Goal: Check status

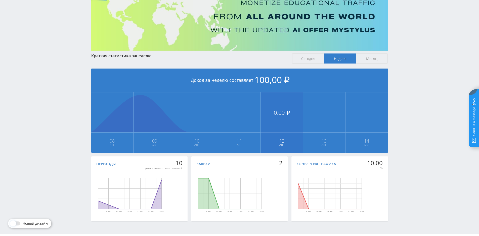
scroll to position [50, 0]
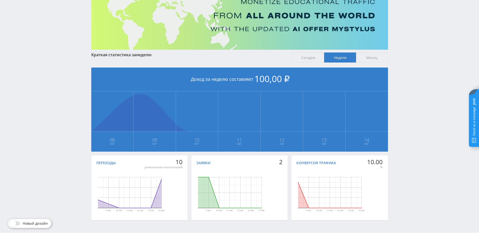
click at [304, 56] on span "Сегодня" at bounding box center [308, 58] width 32 height 10
click at [0, 0] on input "Сегодня" at bounding box center [0, 0] width 0 height 0
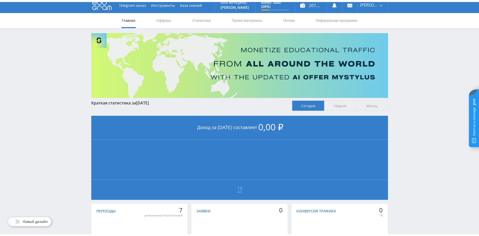
scroll to position [0, 0]
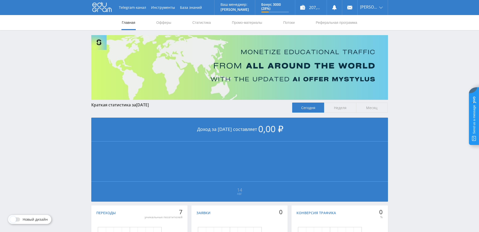
click at [344, 109] on span "Неделя" at bounding box center [340, 108] width 32 height 10
click at [0, 0] on input "Неделя" at bounding box center [0, 0] width 0 height 0
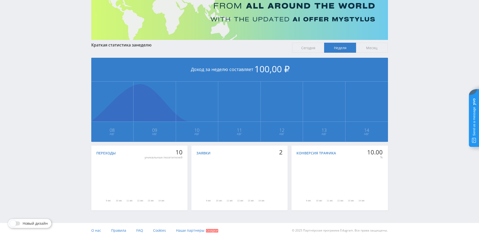
scroll to position [62, 0]
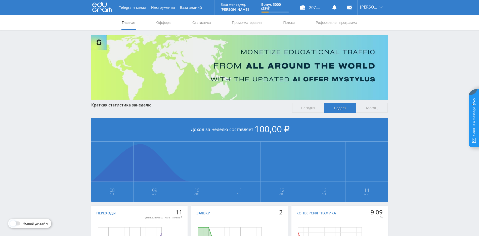
click at [306, 108] on span "Сегодня" at bounding box center [308, 108] width 32 height 10
click at [0, 0] on input "Сегодня" at bounding box center [0, 0] width 0 height 0
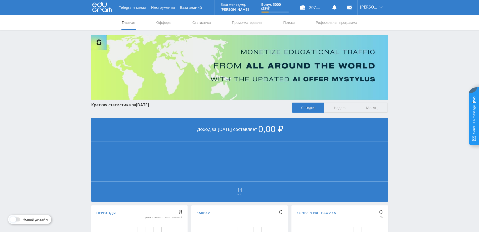
click at [365, 108] on span "Месяц" at bounding box center [372, 108] width 32 height 10
click at [0, 0] on input "Месяц" at bounding box center [0, 0] width 0 height 0
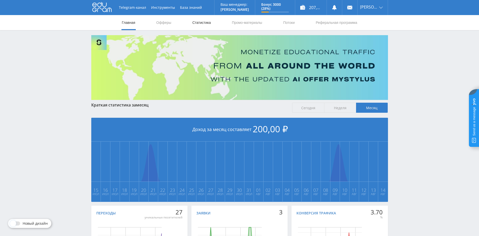
click at [206, 21] on link "Статистика" at bounding box center [202, 22] width 20 height 15
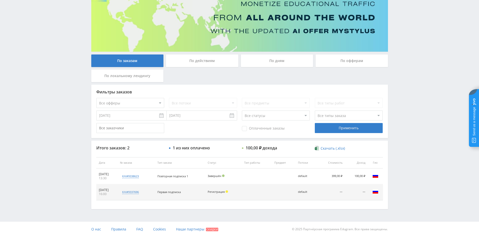
scroll to position [49, 0]
